Goal: Task Accomplishment & Management: Manage account settings

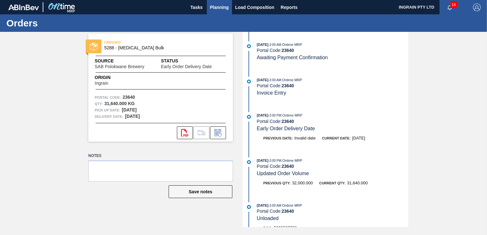
click at [214, 6] on span "Planning" at bounding box center [219, 8] width 19 height 8
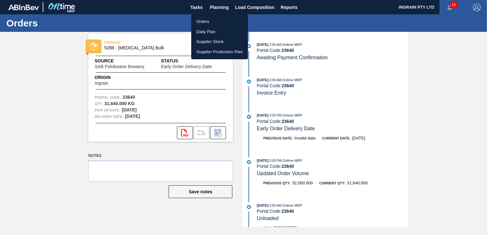
click at [203, 18] on li "Orders" at bounding box center [219, 22] width 57 height 10
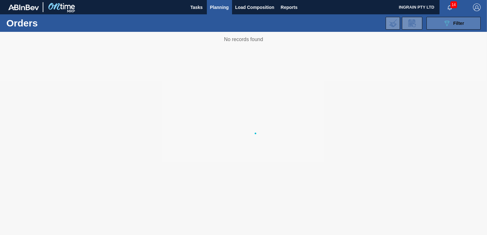
click at [460, 23] on span "Filter" at bounding box center [458, 23] width 11 height 5
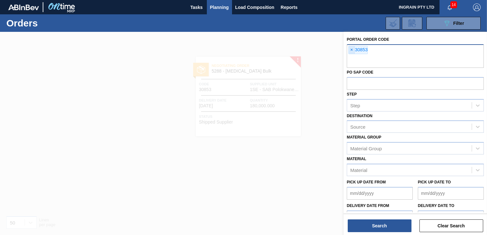
click at [350, 51] on span "×" at bounding box center [352, 50] width 6 height 8
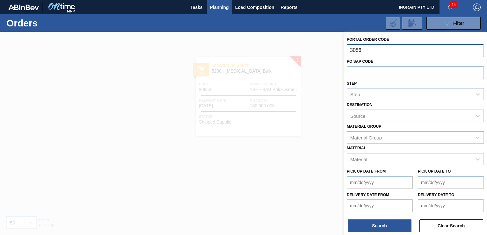
type input "30861"
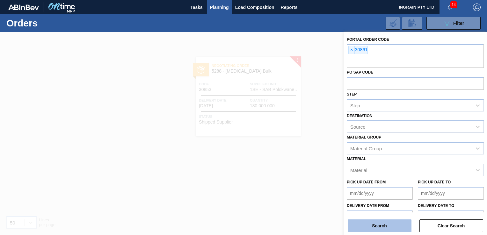
click at [381, 226] on button "Search" at bounding box center [380, 226] width 64 height 13
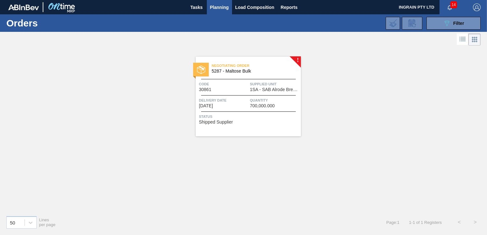
click at [276, 90] on span "1SA - SAB Alrode Brewery" at bounding box center [274, 89] width 49 height 5
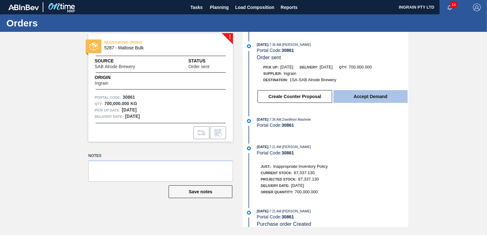
click at [395, 98] on button "Accept Demand" at bounding box center [370, 96] width 74 height 13
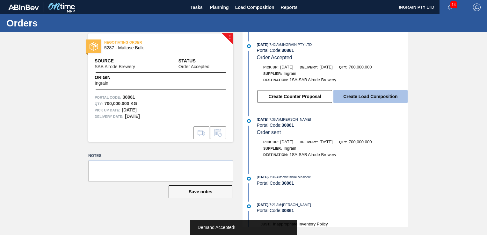
click at [389, 98] on button "Create Load Composition" at bounding box center [370, 96] width 74 height 13
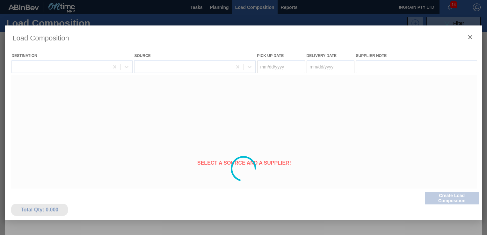
type Date "[DATE]"
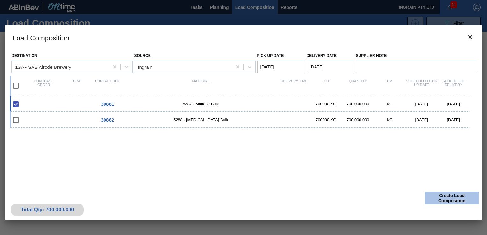
click at [455, 196] on button "Create Load Composition" at bounding box center [452, 198] width 54 height 13
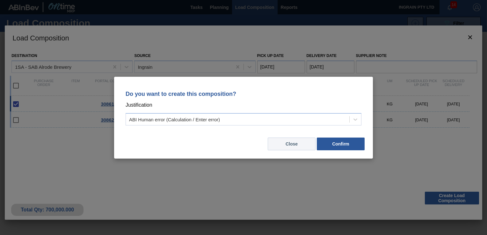
click at [295, 149] on button "Close" at bounding box center [292, 144] width 48 height 13
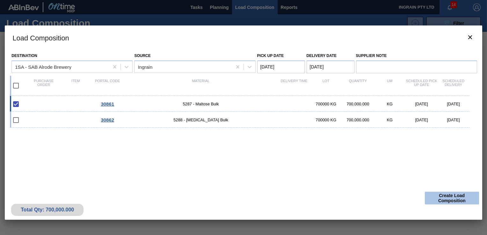
click at [452, 199] on button "Create Load Composition" at bounding box center [452, 198] width 54 height 13
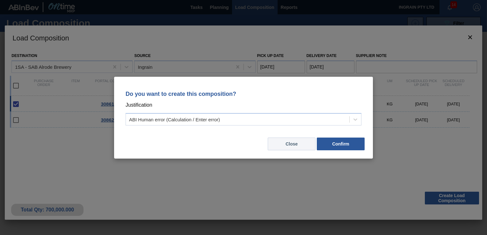
click at [289, 146] on button "Close" at bounding box center [292, 144] width 48 height 13
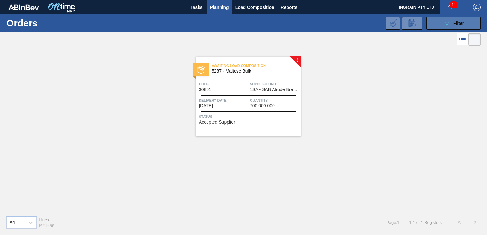
click at [437, 25] on button "089F7B8B-B2A5-4AFE-B5C0-19BA573D28AC Filter" at bounding box center [453, 23] width 54 height 13
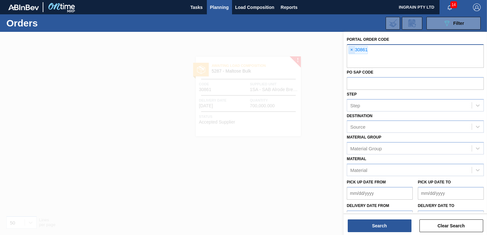
click at [352, 49] on span "×" at bounding box center [352, 50] width 6 height 8
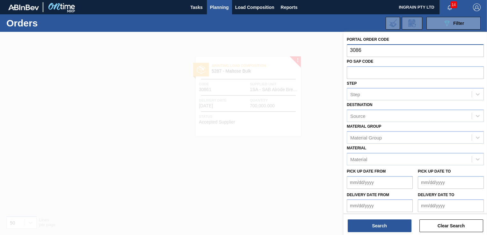
type input "30862"
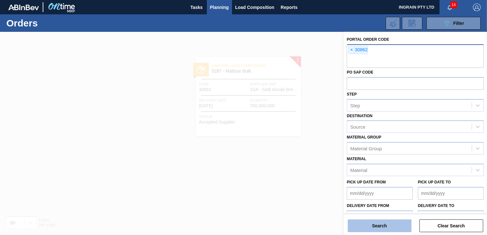
click at [388, 222] on button "Search" at bounding box center [380, 226] width 64 height 13
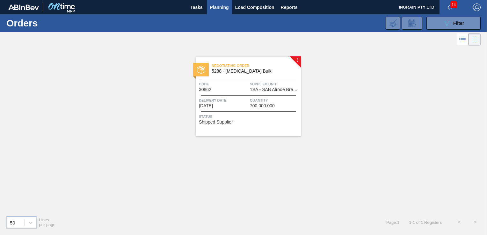
click at [266, 110] on div "Negotiating Order 5288 - [MEDICAL_DATA] Bulk Code 30862 Supplied Unit 1SA - SAB…" at bounding box center [248, 97] width 105 height 80
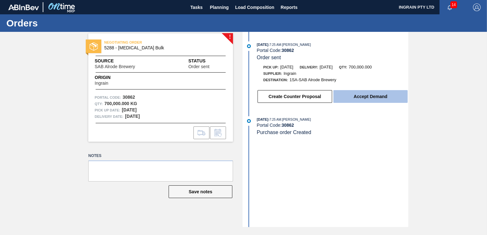
click at [352, 96] on button "Accept Demand" at bounding box center [370, 96] width 74 height 13
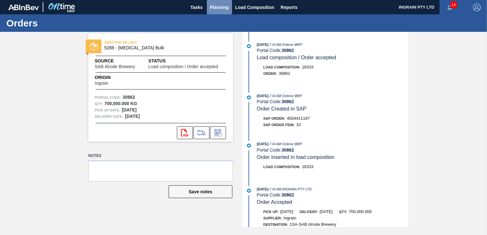
click at [212, 5] on span "Planning" at bounding box center [219, 8] width 19 height 8
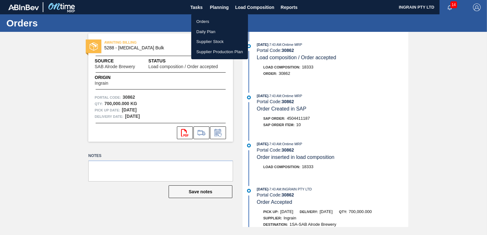
click at [205, 22] on li "Orders" at bounding box center [219, 22] width 57 height 10
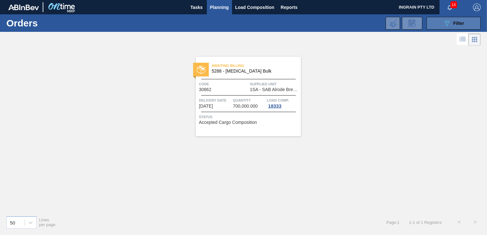
click at [439, 21] on button "089F7B8B-B2A5-4AFE-B5C0-19BA573D28AC Filter" at bounding box center [453, 23] width 54 height 13
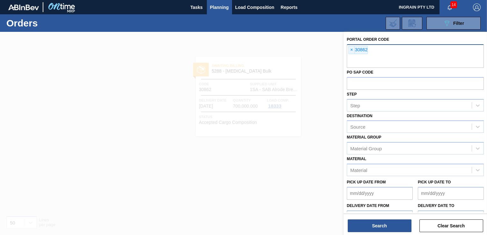
click at [351, 48] on span "×" at bounding box center [352, 50] width 6 height 8
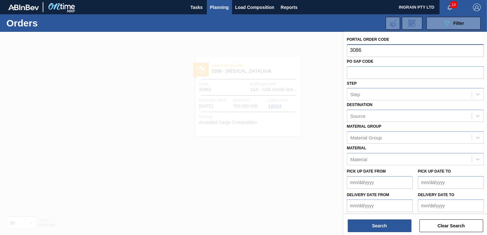
type input "30861"
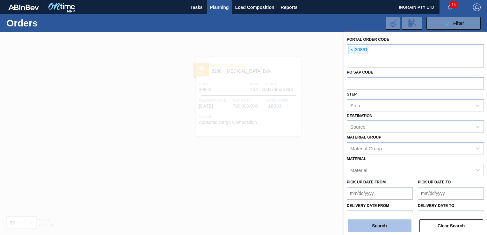
click at [382, 228] on button "Search" at bounding box center [380, 226] width 64 height 13
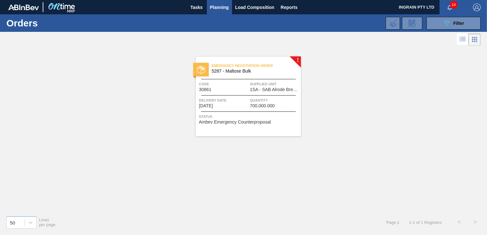
click at [278, 93] on div "Emergency Negotiation Order 5287 - Maltose Bulk Code 30861 Supplied Unit 1SA - …" at bounding box center [248, 97] width 105 height 80
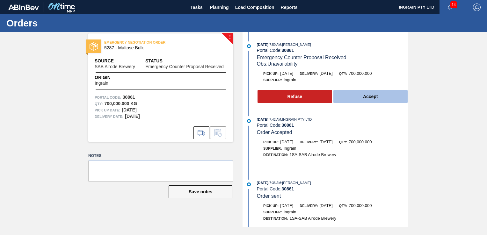
click at [377, 97] on button "Accept" at bounding box center [370, 96] width 75 height 13
click at [372, 96] on button "Accept" at bounding box center [370, 96] width 75 height 13
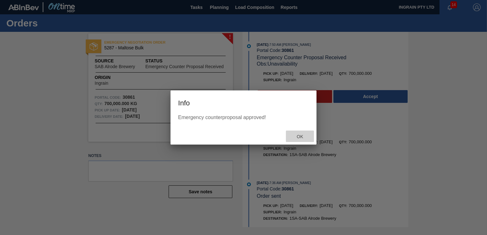
click at [303, 134] on div "Ok" at bounding box center [300, 137] width 28 height 12
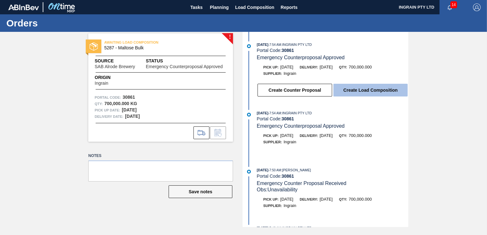
click at [368, 89] on button "Create Load Composition" at bounding box center [370, 90] width 74 height 13
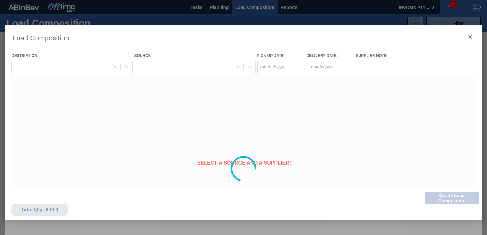
type Date "[DATE]"
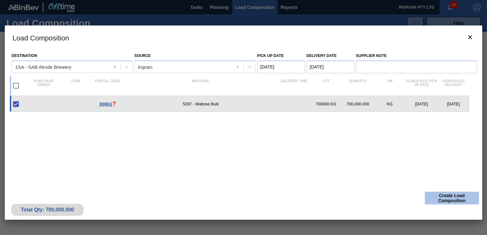
click at [441, 198] on button "Create Load Composition" at bounding box center [452, 198] width 54 height 13
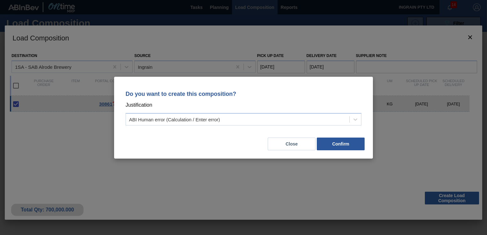
click at [442, 197] on div "Do you want to create this composition? Justification ABI Human error (Calculat…" at bounding box center [243, 117] width 487 height 235
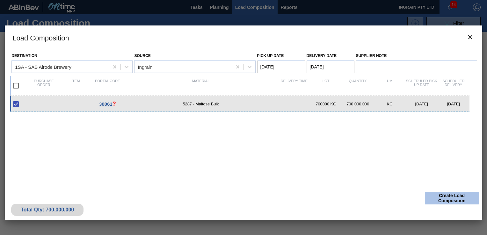
click at [443, 197] on button "Create Load Composition" at bounding box center [452, 198] width 54 height 13
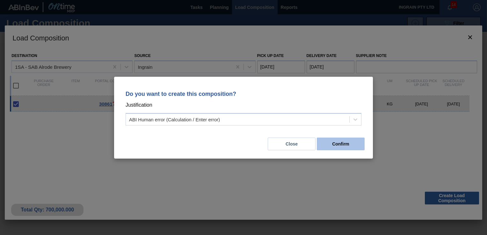
click at [352, 142] on button "Confirm" at bounding box center [341, 144] width 48 height 13
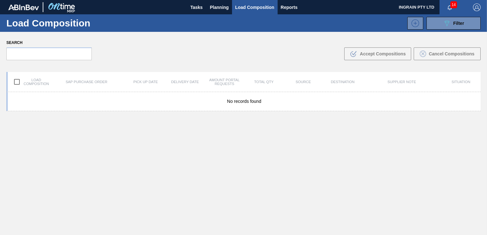
click at [352, 142] on div "No records found" at bounding box center [243, 178] width 474 height 173
click at [213, 8] on span "Planning" at bounding box center [219, 8] width 19 height 8
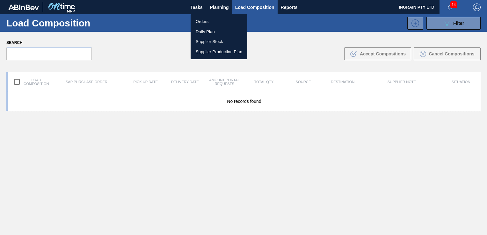
click at [443, 21] on div at bounding box center [243, 117] width 487 height 235
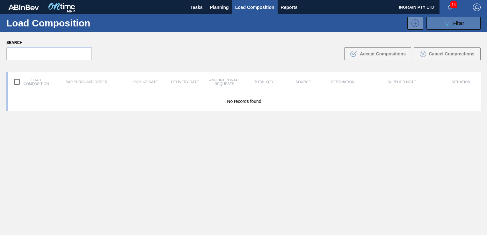
click at [447, 25] on icon "089F7B8B-B2A5-4AFE-B5C0-19BA573D28AC" at bounding box center [447, 23] width 8 height 8
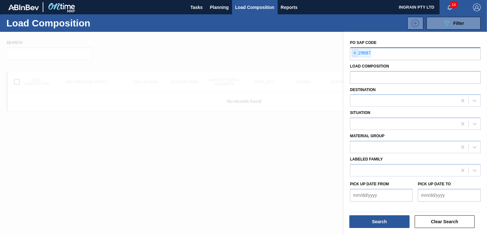
click at [354, 53] on span "×" at bounding box center [355, 53] width 6 height 8
click at [221, 6] on span "Planning" at bounding box center [219, 8] width 19 height 8
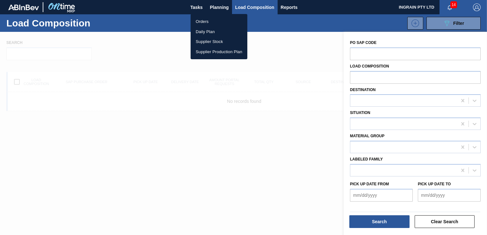
click at [204, 22] on li "Orders" at bounding box center [219, 22] width 57 height 10
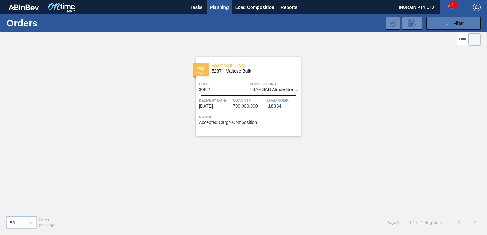
click at [452, 20] on div "089F7B8B-B2A5-4AFE-B5C0-19BA573D28AC Filter" at bounding box center [453, 23] width 21 height 8
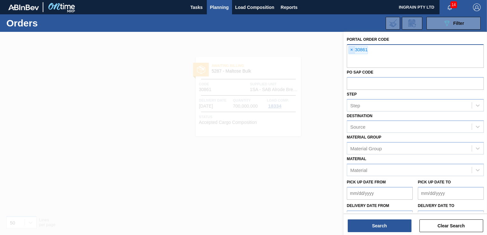
click at [351, 50] on span "×" at bounding box center [352, 50] width 6 height 8
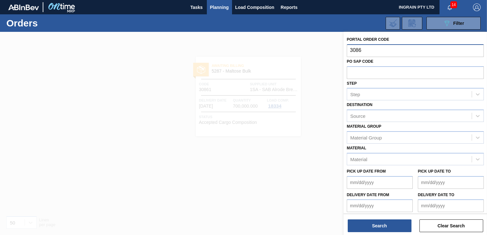
type input "30864"
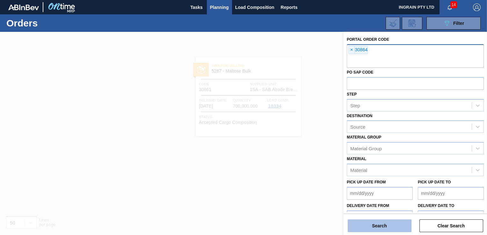
click at [369, 225] on button "Search" at bounding box center [380, 226] width 64 height 13
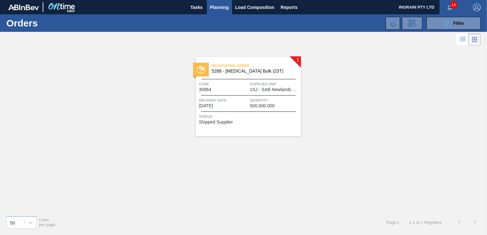
click at [279, 91] on span "1SJ - SAB Newlands Brewery" at bounding box center [274, 89] width 49 height 5
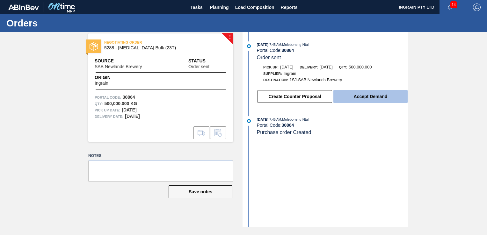
click at [369, 95] on button "Accept Demand" at bounding box center [370, 96] width 74 height 13
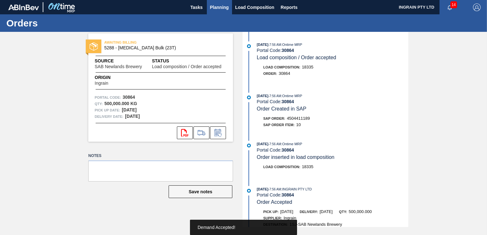
click at [223, 8] on span "Planning" at bounding box center [219, 8] width 19 height 8
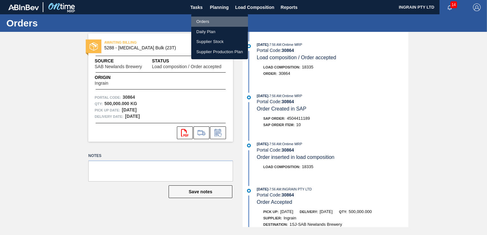
click at [214, 20] on li "Orders" at bounding box center [219, 22] width 57 height 10
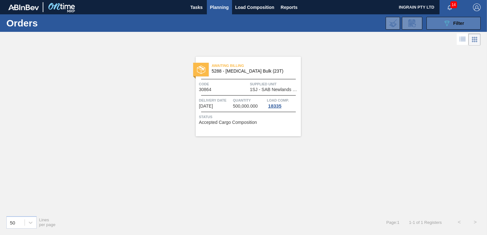
click at [446, 22] on icon "089F7B8B-B2A5-4AFE-B5C0-19BA573D28AC" at bounding box center [447, 23] width 8 height 8
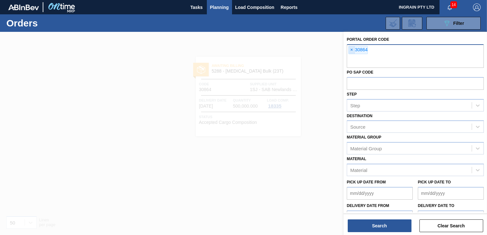
click at [351, 47] on span "×" at bounding box center [352, 50] width 6 height 8
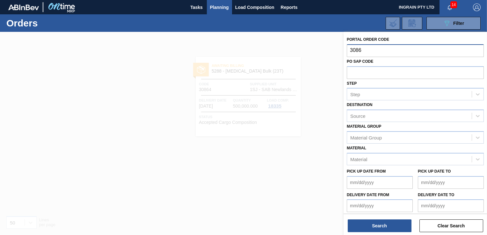
type input "30865"
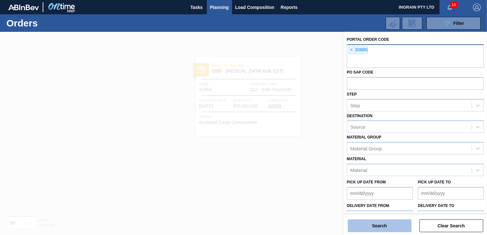
click at [384, 224] on button "Search" at bounding box center [380, 226] width 64 height 13
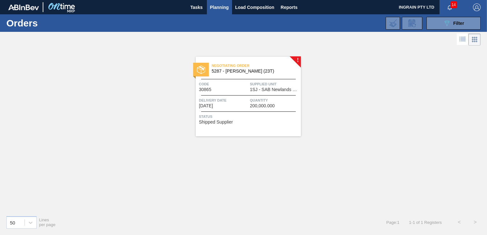
click at [264, 86] on span "Supplied Unit" at bounding box center [274, 84] width 49 height 6
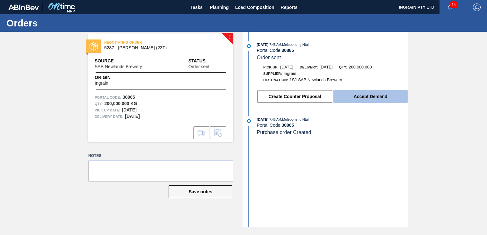
click at [379, 98] on button "Accept Demand" at bounding box center [370, 96] width 74 height 13
